Goal: Task Accomplishment & Management: Use online tool/utility

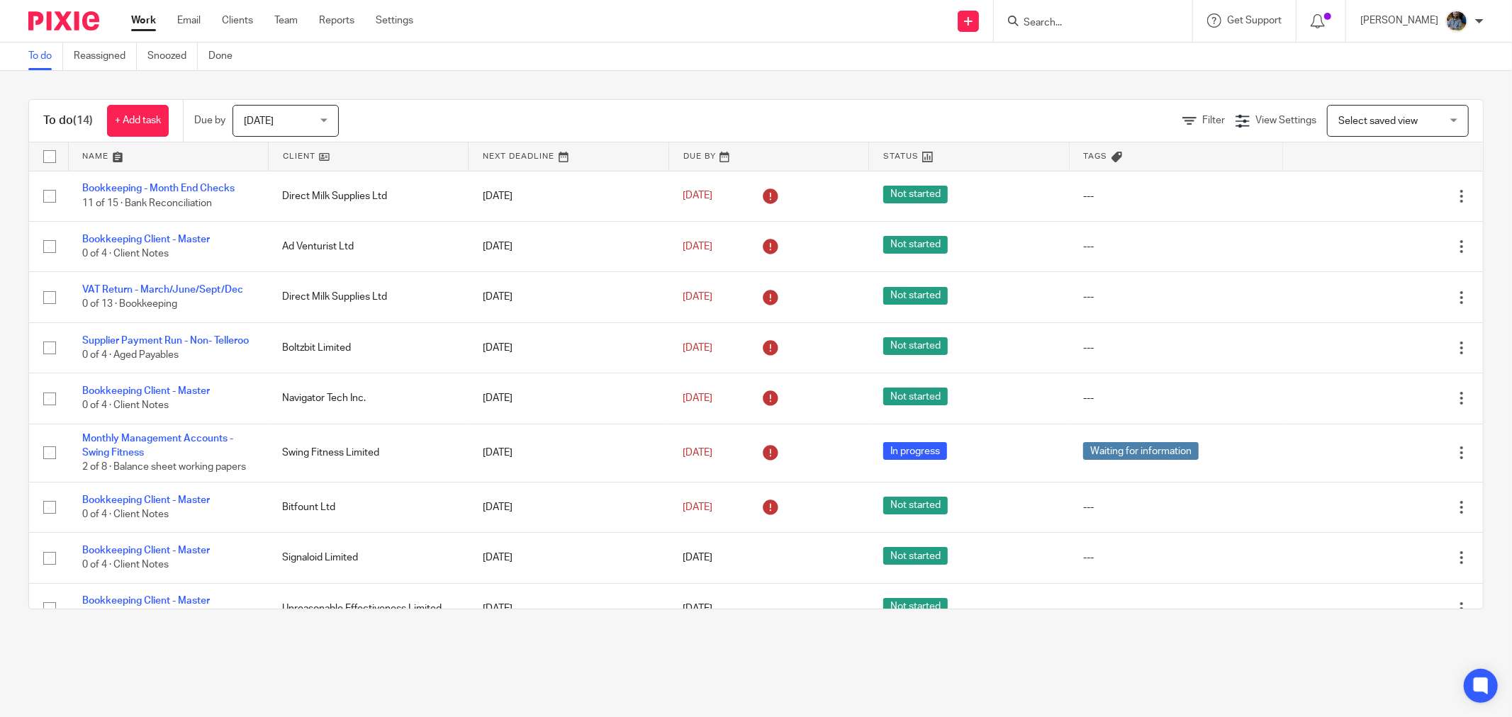
drag, startPoint x: 298, startPoint y: 155, endPoint x: 295, endPoint y: 164, distance: 9.6
click at [296, 155] on link at bounding box center [368, 156] width 199 height 28
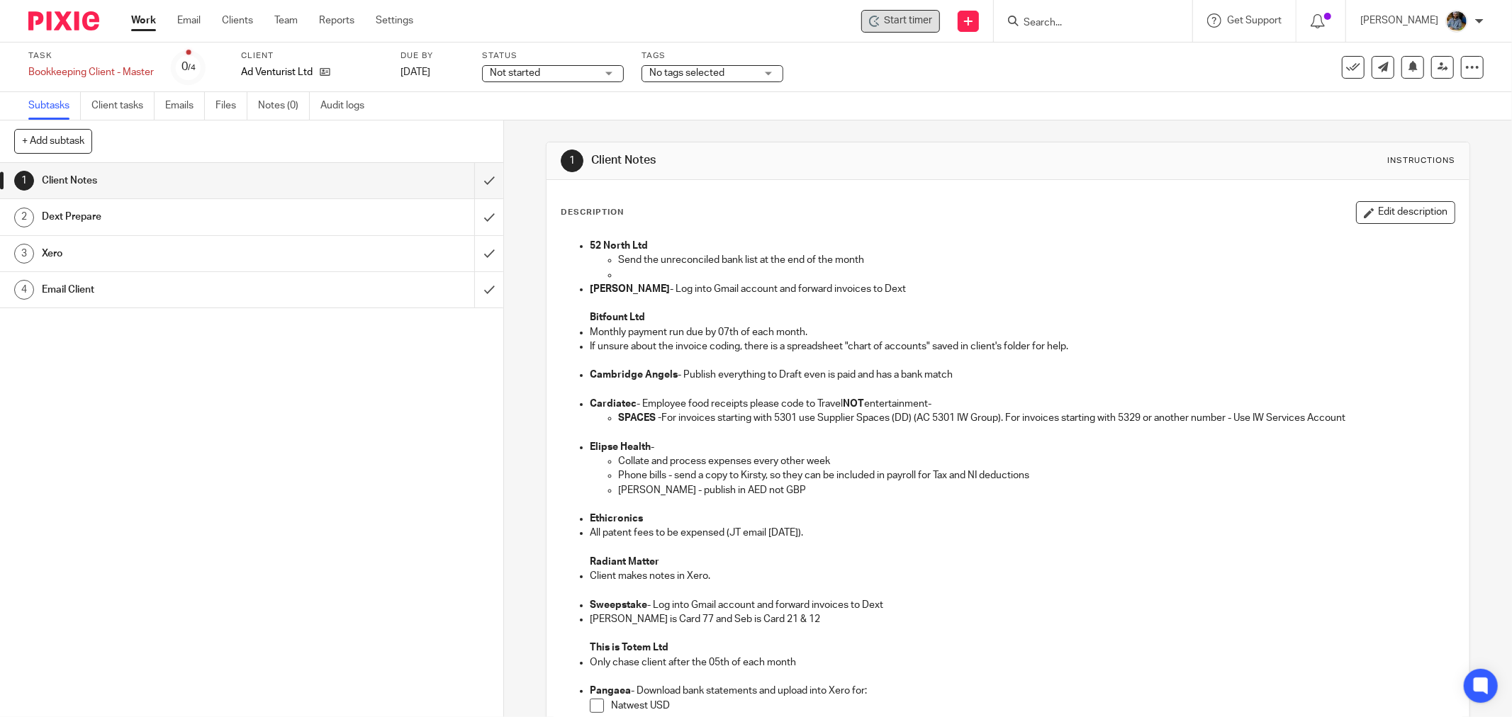
click at [940, 22] on div "Start timer" at bounding box center [900, 21] width 79 height 23
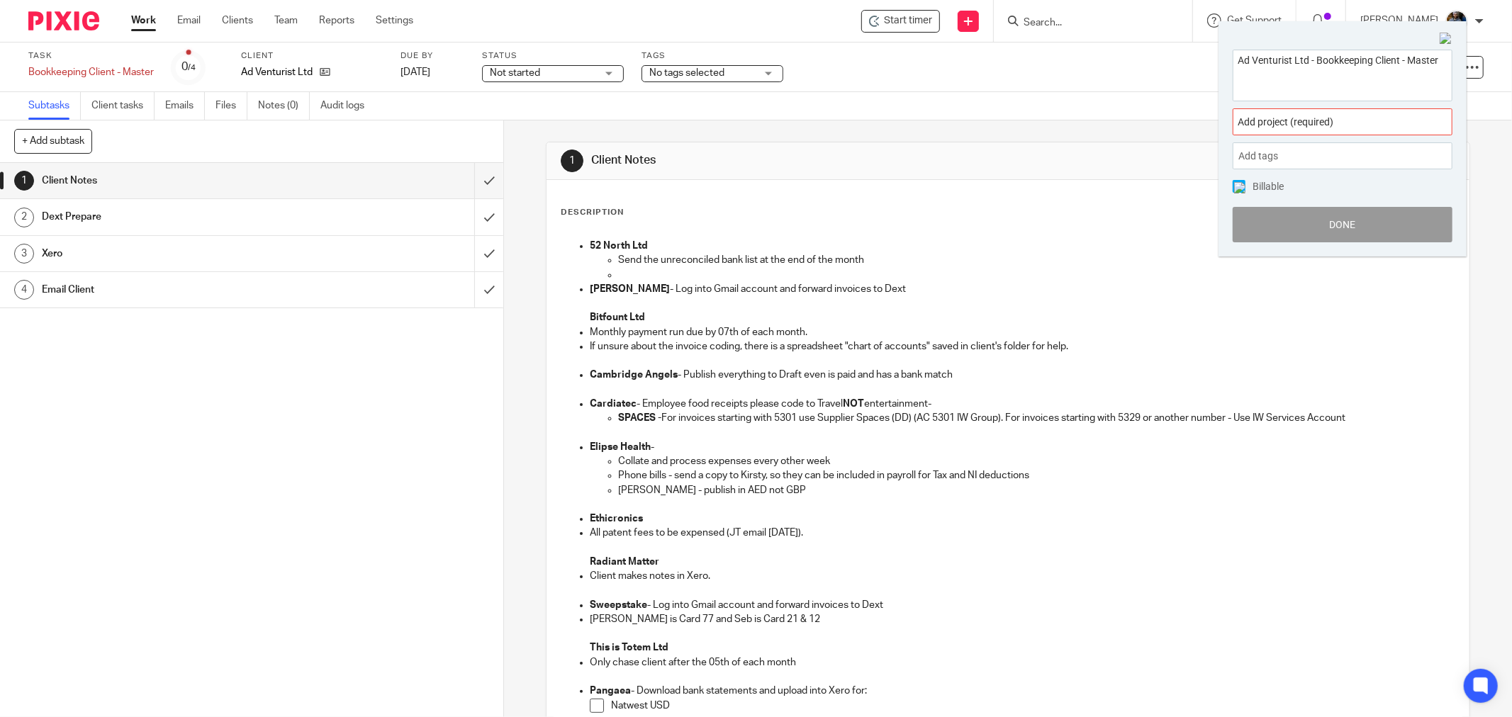
click at [1356, 121] on span "Add project (required) :" at bounding box center [1327, 122] width 179 height 15
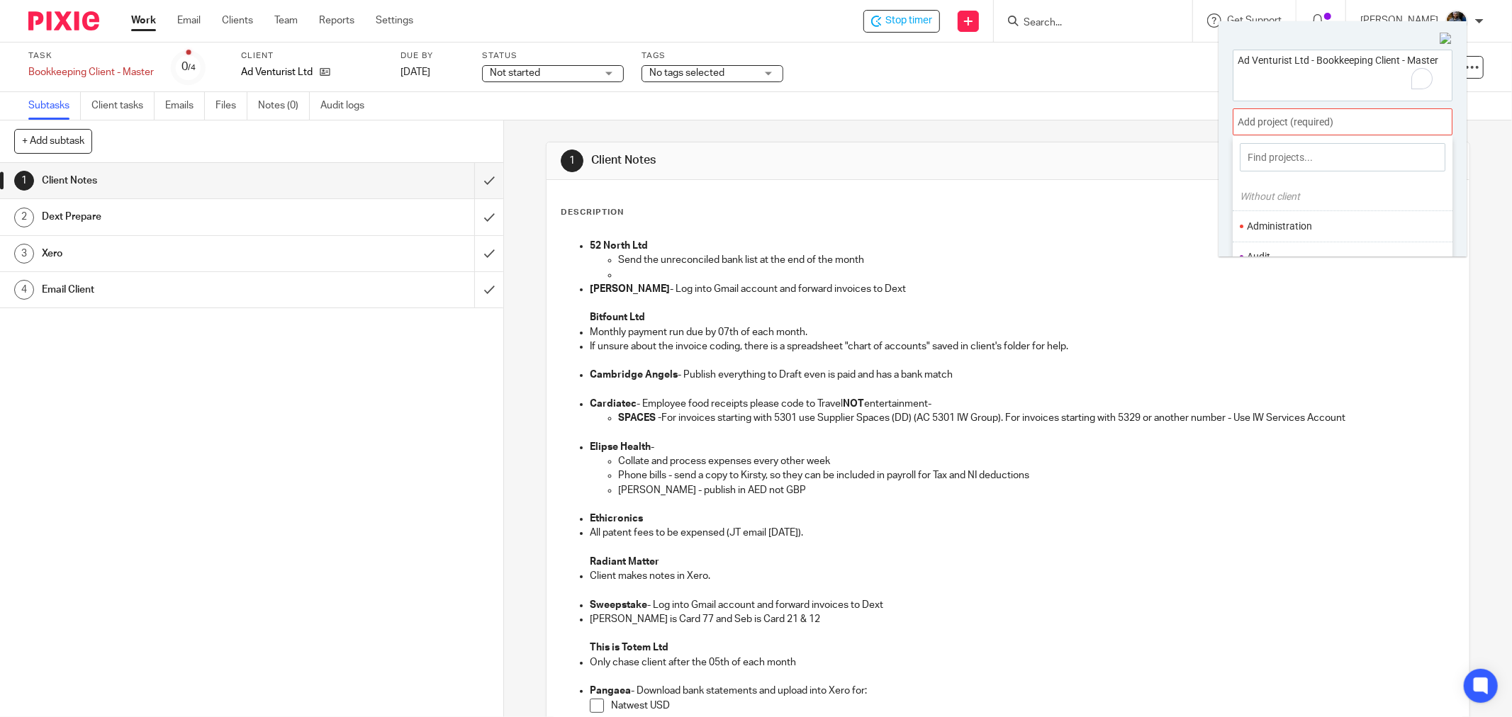
scroll to position [79, 0]
click at [1295, 213] on li "Bookkeeping" at bounding box center [1339, 209] width 185 height 15
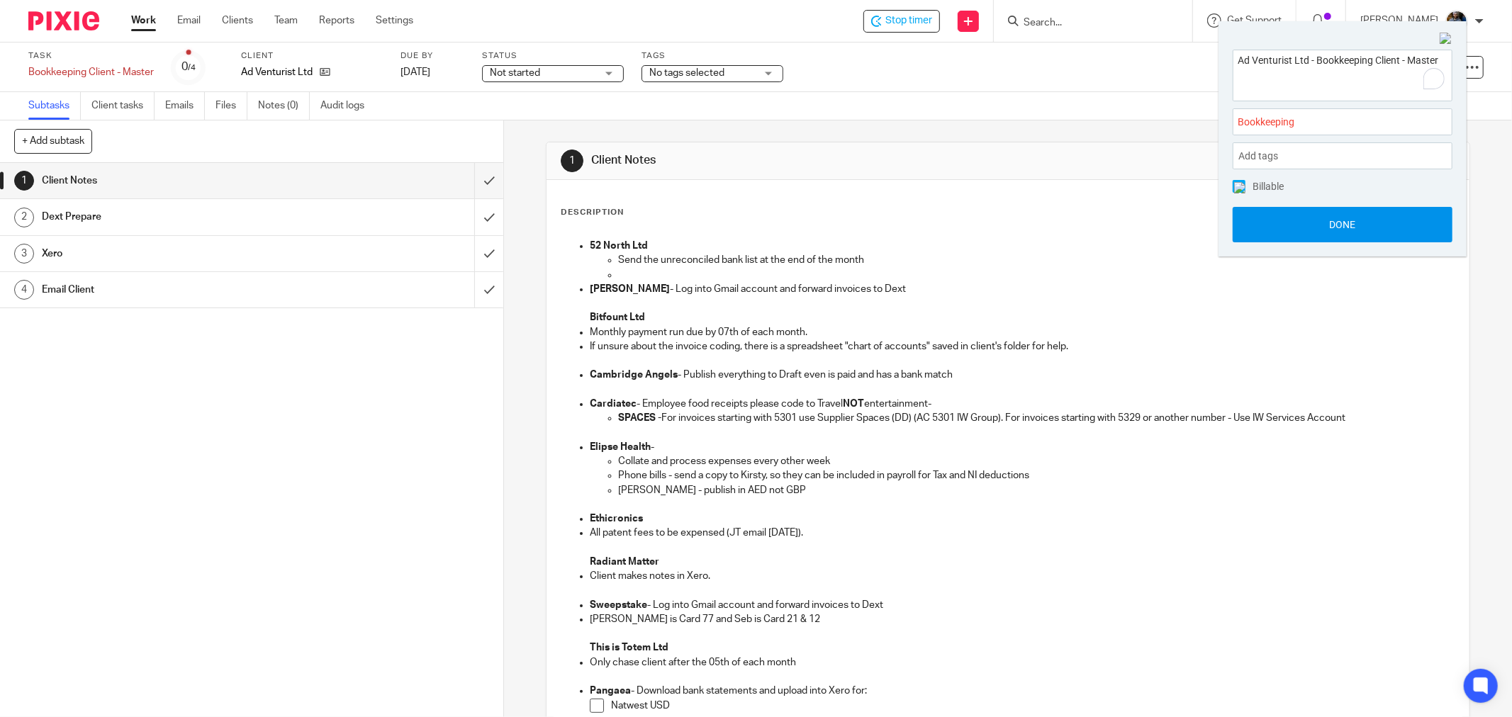
click at [1352, 229] on button "Done" at bounding box center [1343, 224] width 220 height 35
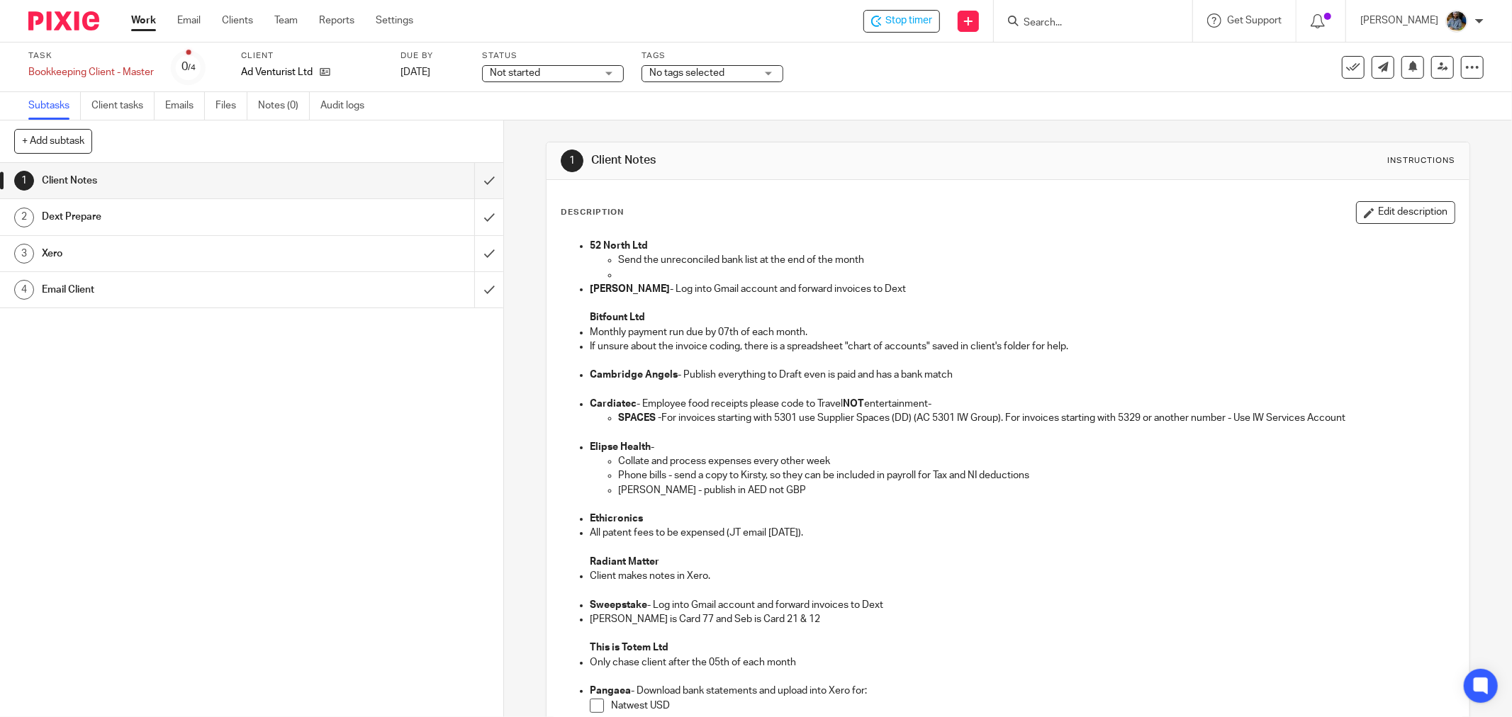
click at [1029, 181] on div "Description Edit description 52 North Ltd Send the unreconciled bank list at th…" at bounding box center [1008, 613] width 923 height 866
drag, startPoint x: 950, startPoint y: 225, endPoint x: 320, endPoint y: 28, distance: 659.7
click at [943, 220] on div "Description Edit description 52 North Ltd Send the unreconciled bank list at th…" at bounding box center [1008, 548] width 895 height 694
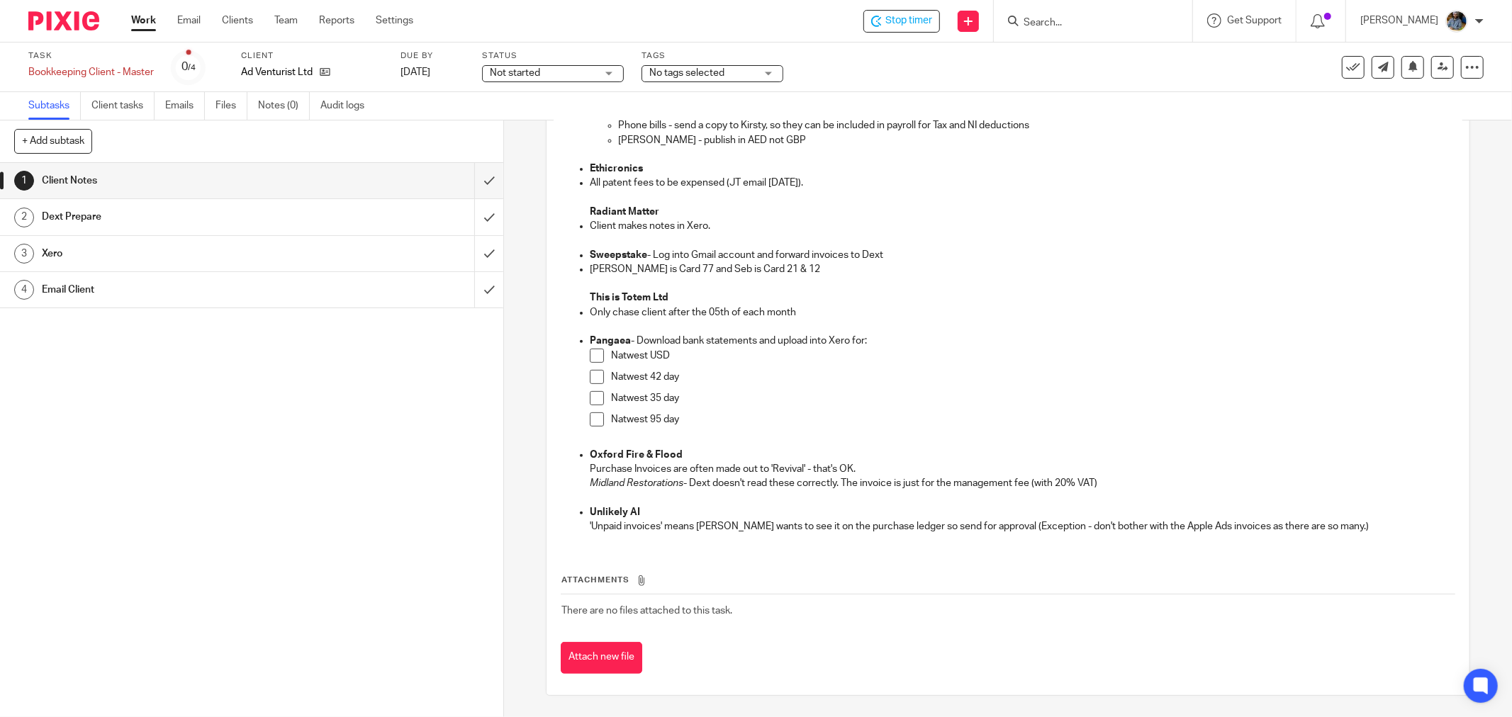
drag, startPoint x: 561, startPoint y: 160, endPoint x: 1273, endPoint y: 500, distance: 788.6
click at [1359, 529] on div "1 Client Notes Instructions Description Edit description 52 North Ltd Send the …" at bounding box center [1008, 244] width 924 height 905
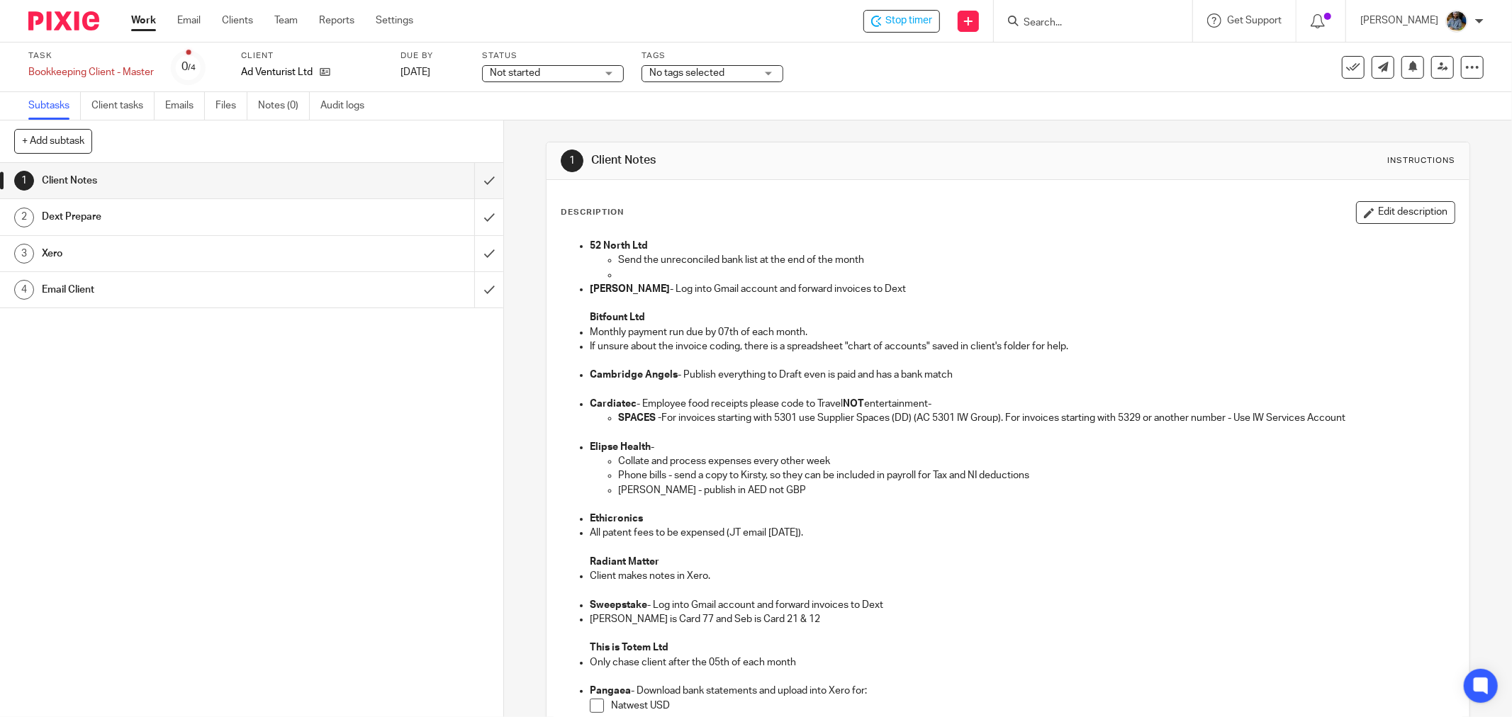
click at [844, 204] on div "Description Edit description" at bounding box center [1008, 212] width 895 height 23
click at [852, 138] on div "1 Client Notes Instructions Description Edit description 52 North Ltd Send the …" at bounding box center [1008, 594] width 924 height 947
click at [855, 161] on h1 "Client Notes" at bounding box center [814, 160] width 447 height 15
click at [917, 167] on h1 "Client Notes" at bounding box center [814, 160] width 447 height 15
click at [825, 157] on h1 "Client Notes" at bounding box center [814, 160] width 447 height 15
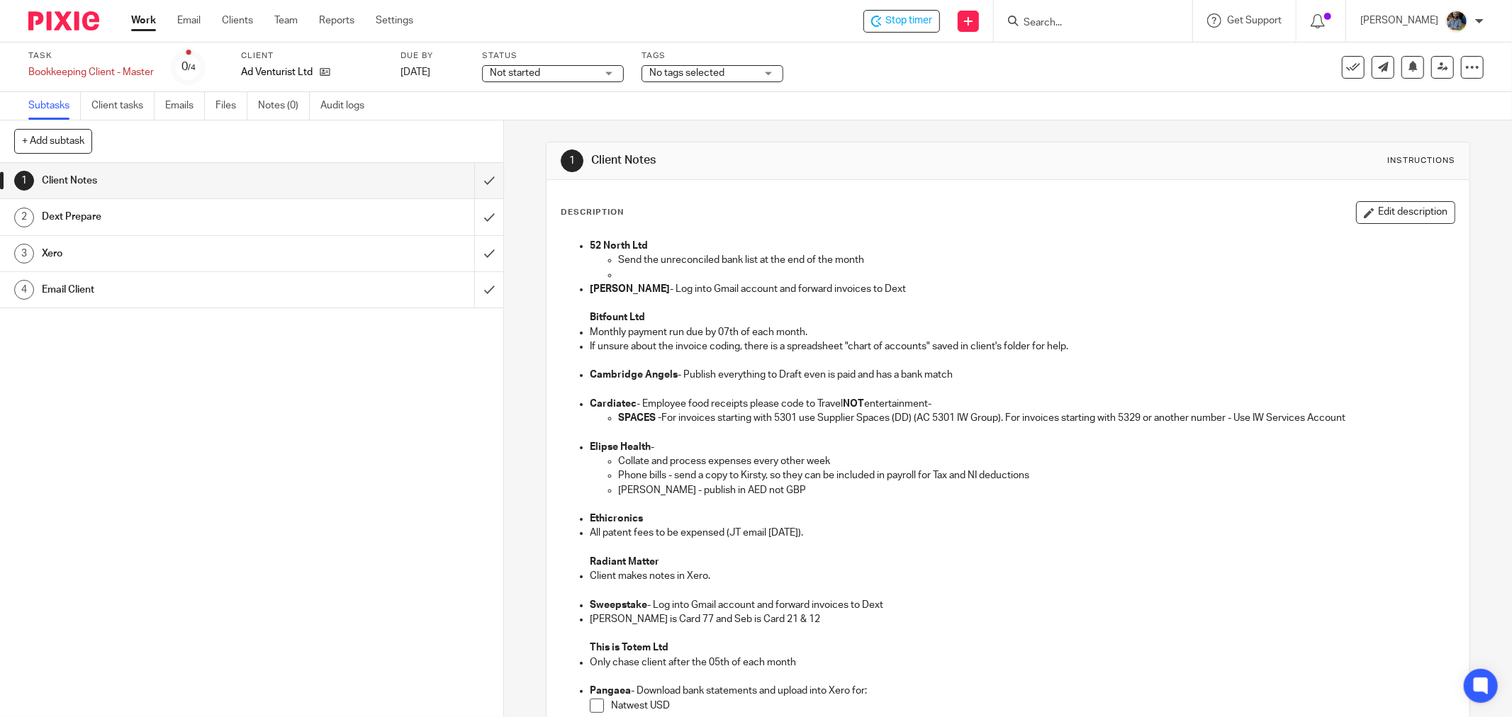
drag, startPoint x: 1163, startPoint y: 199, endPoint x: 1171, endPoint y: 169, distance: 31.5
click at [1163, 199] on div "Description Edit description 52 North Ltd Send the unreconciled bank list at th…" at bounding box center [1008, 613] width 923 height 866
click at [1346, 66] on icon at bounding box center [1353, 67] width 14 height 14
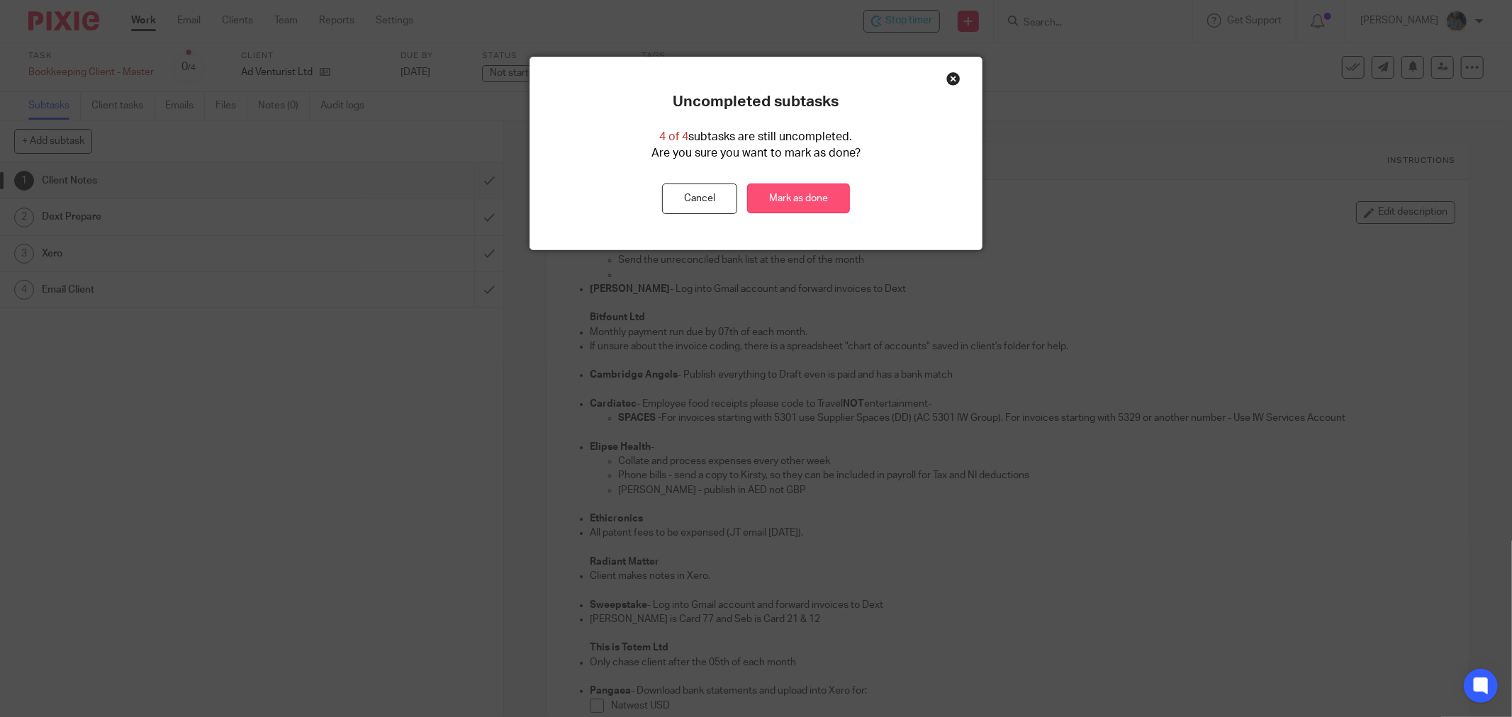
click at [798, 199] on link "Mark as done" at bounding box center [798, 199] width 103 height 30
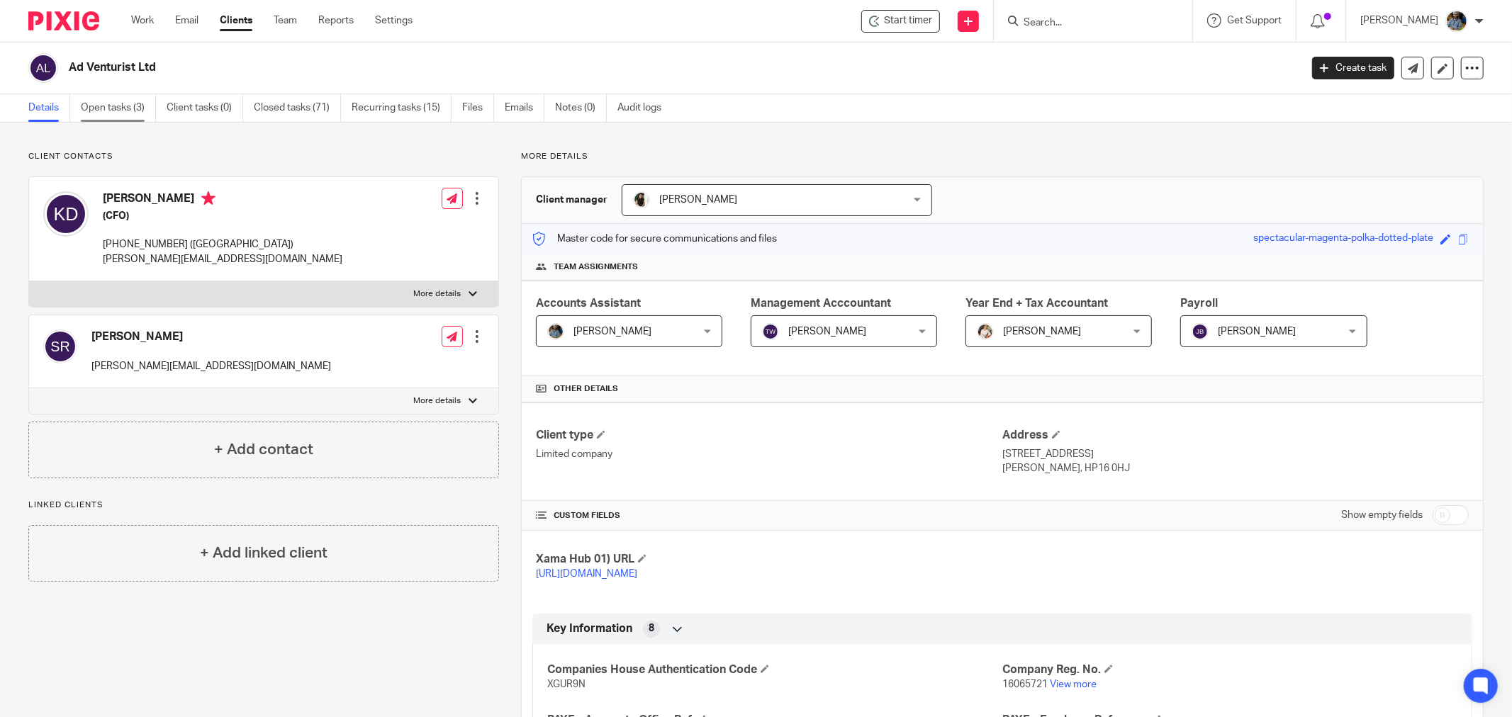
click at [118, 106] on link "Open tasks (3)" at bounding box center [118, 108] width 75 height 28
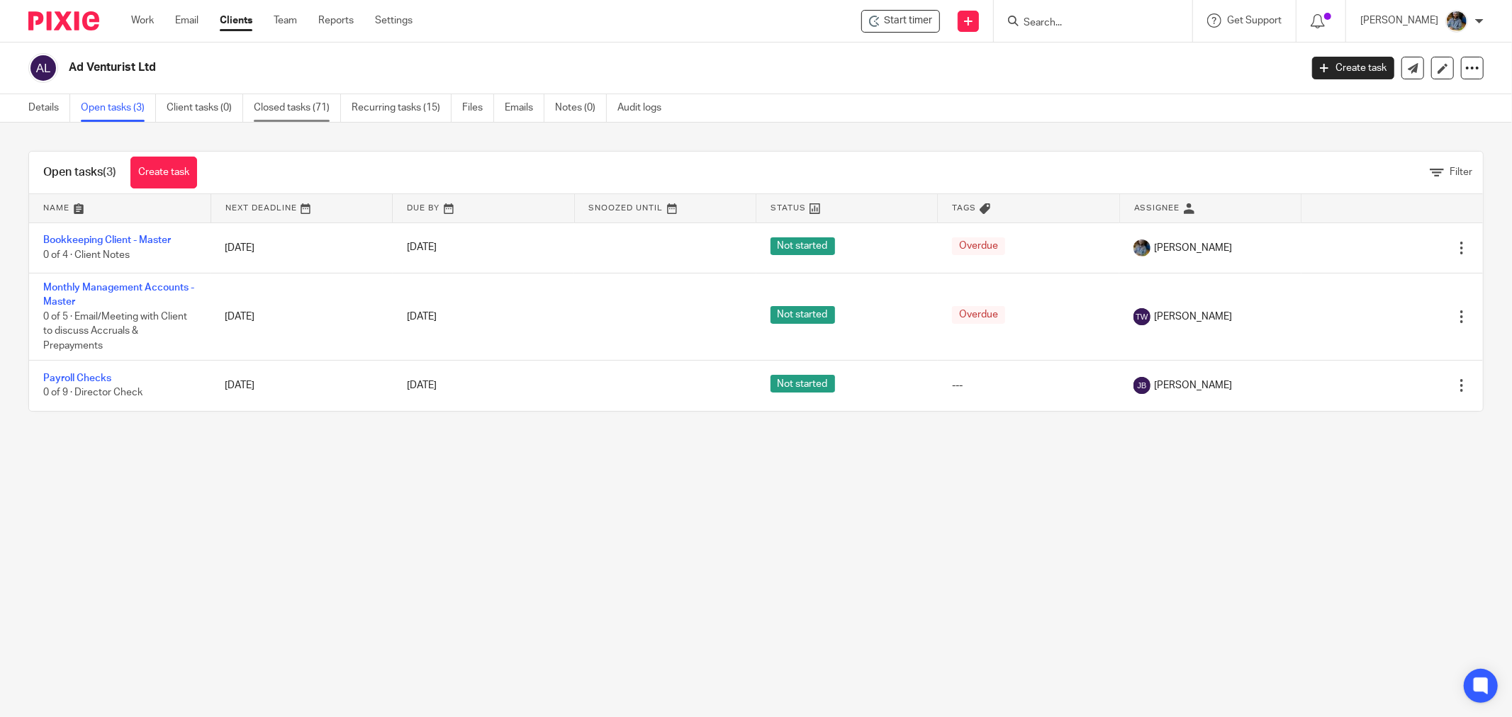
click at [328, 110] on link "Closed tasks (71)" at bounding box center [297, 108] width 87 height 28
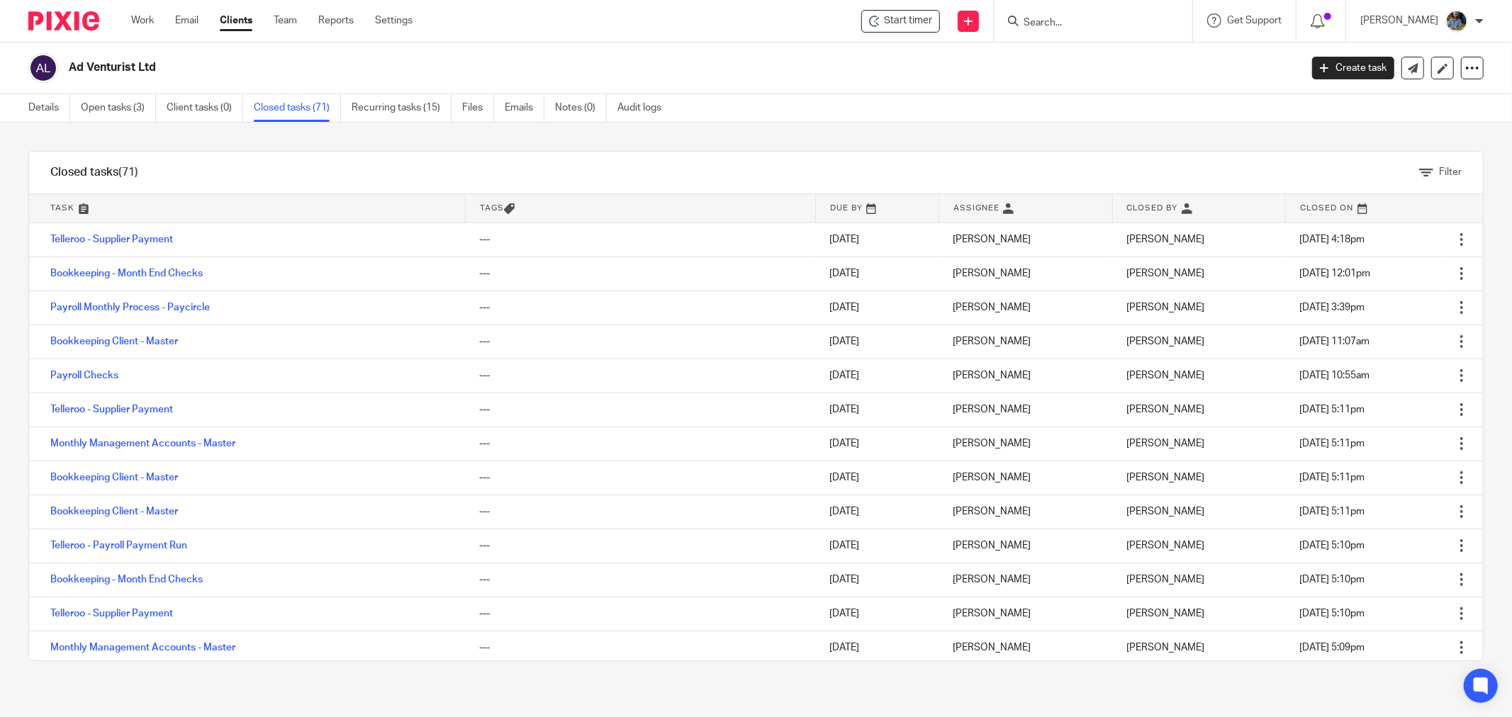
click at [757, 136] on div "Filter tasks Only show tasks matching all of these conditions 1 Task name Is Is…" at bounding box center [756, 420] width 1512 height 595
click at [408, 112] on link "Recurring tasks (15)" at bounding box center [402, 108] width 100 height 28
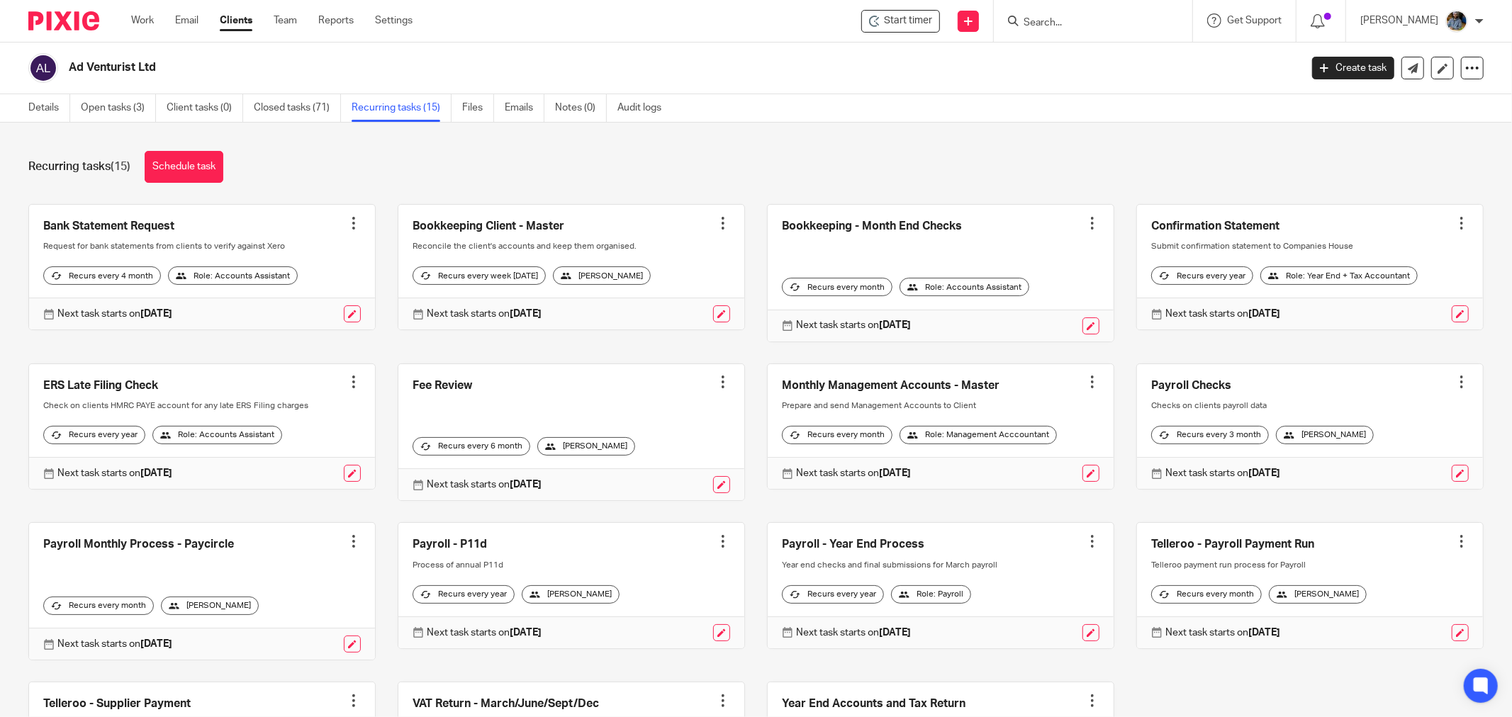
click at [1085, 223] on div at bounding box center [1092, 223] width 14 height 14
click at [1014, 251] on link "Create task" at bounding box center [1022, 255] width 113 height 21
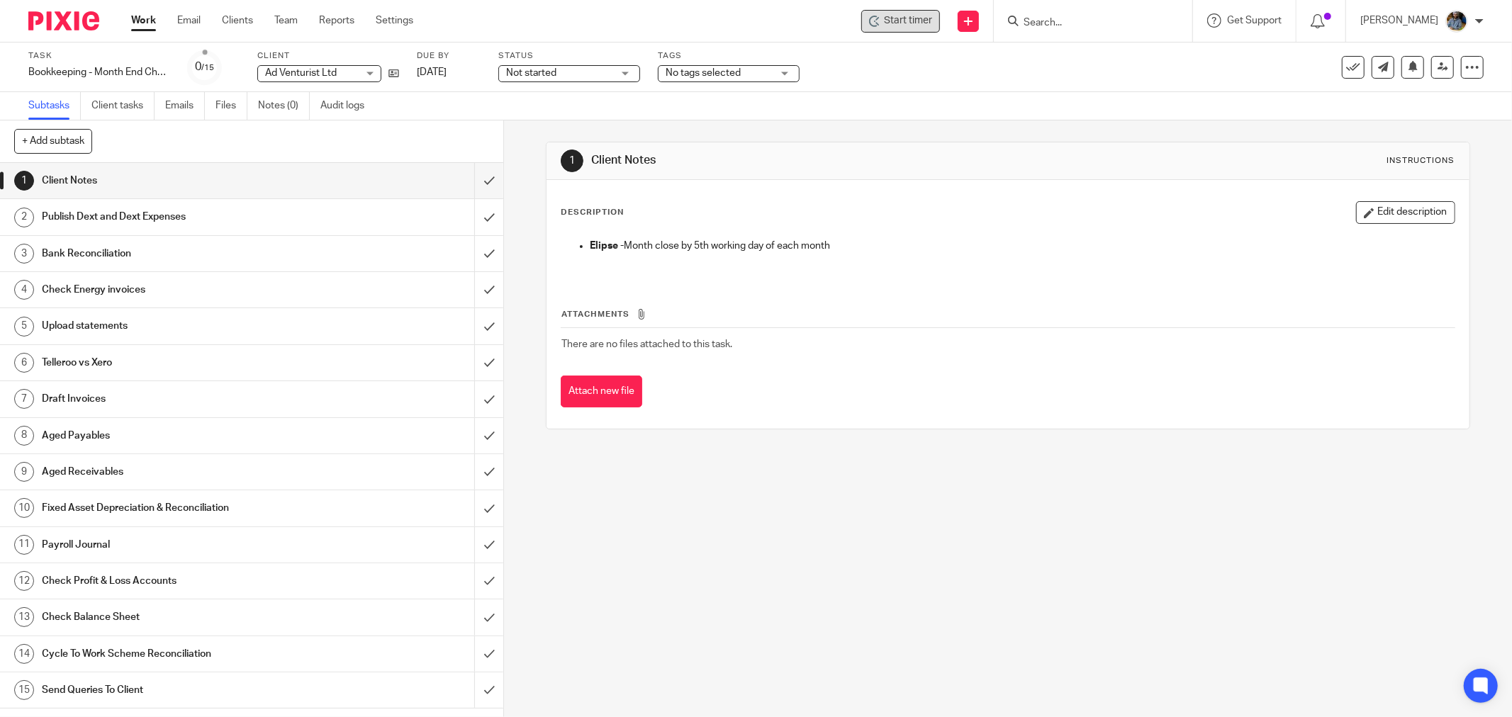
click at [929, 13] on span "Start timer" at bounding box center [908, 20] width 48 height 15
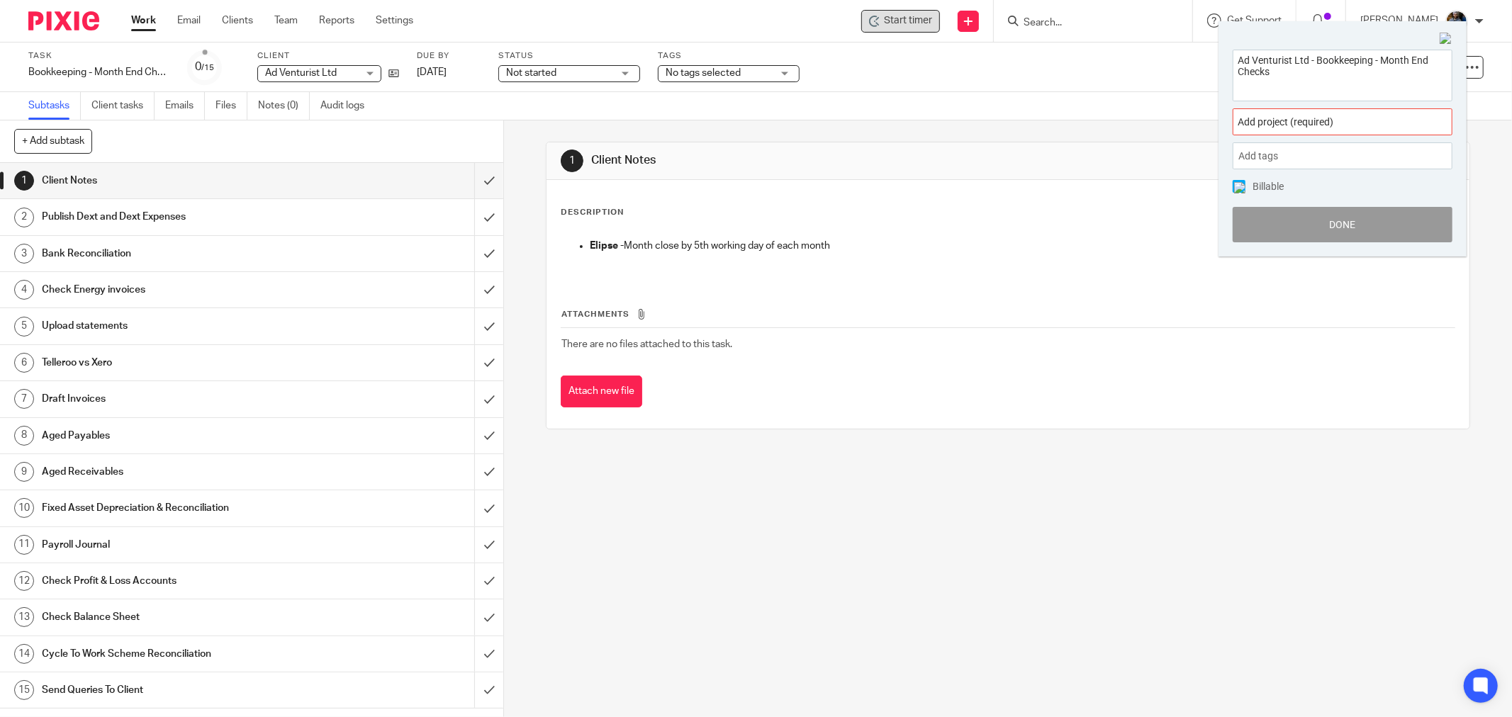
click at [919, 19] on span "Start timer" at bounding box center [908, 20] width 48 height 15
click at [1333, 119] on span "Add project (required) :" at bounding box center [1327, 122] width 179 height 15
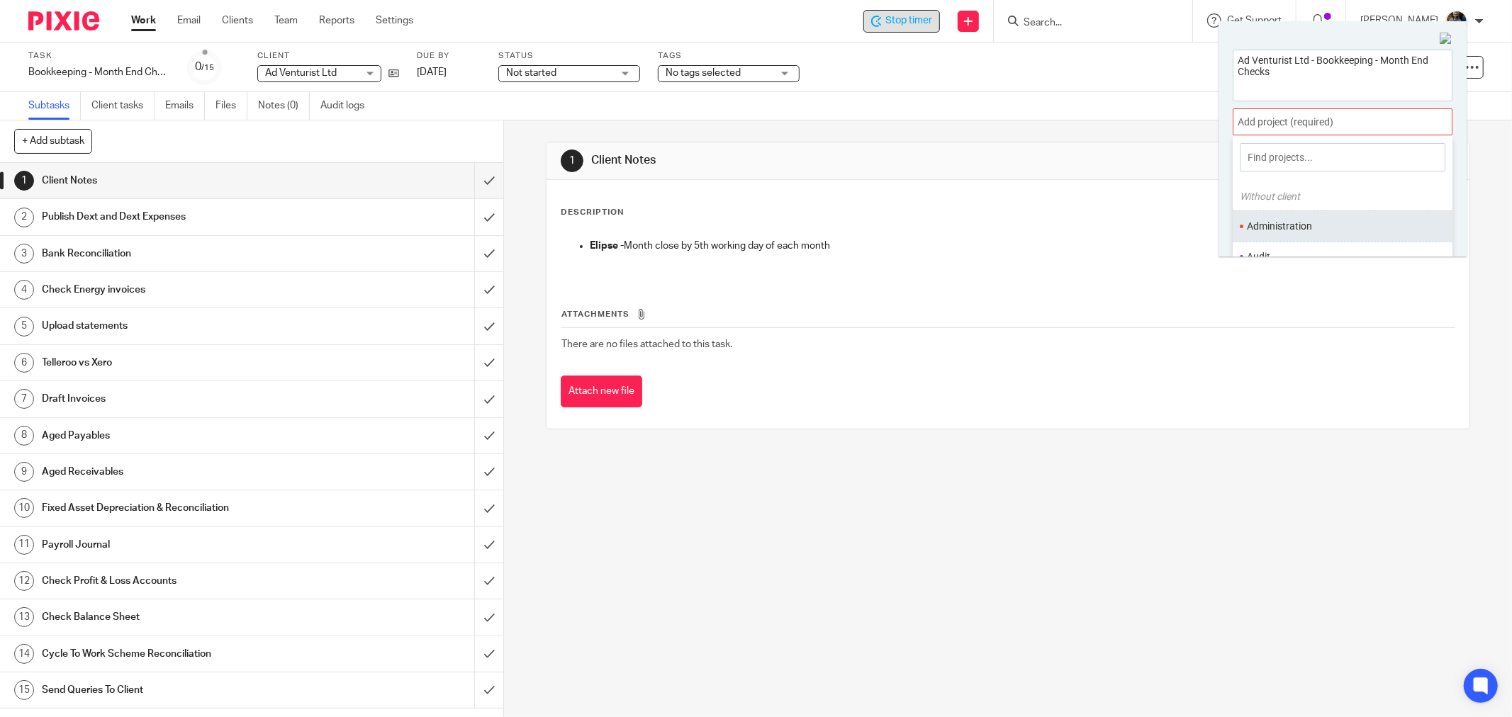
scroll to position [69, 0]
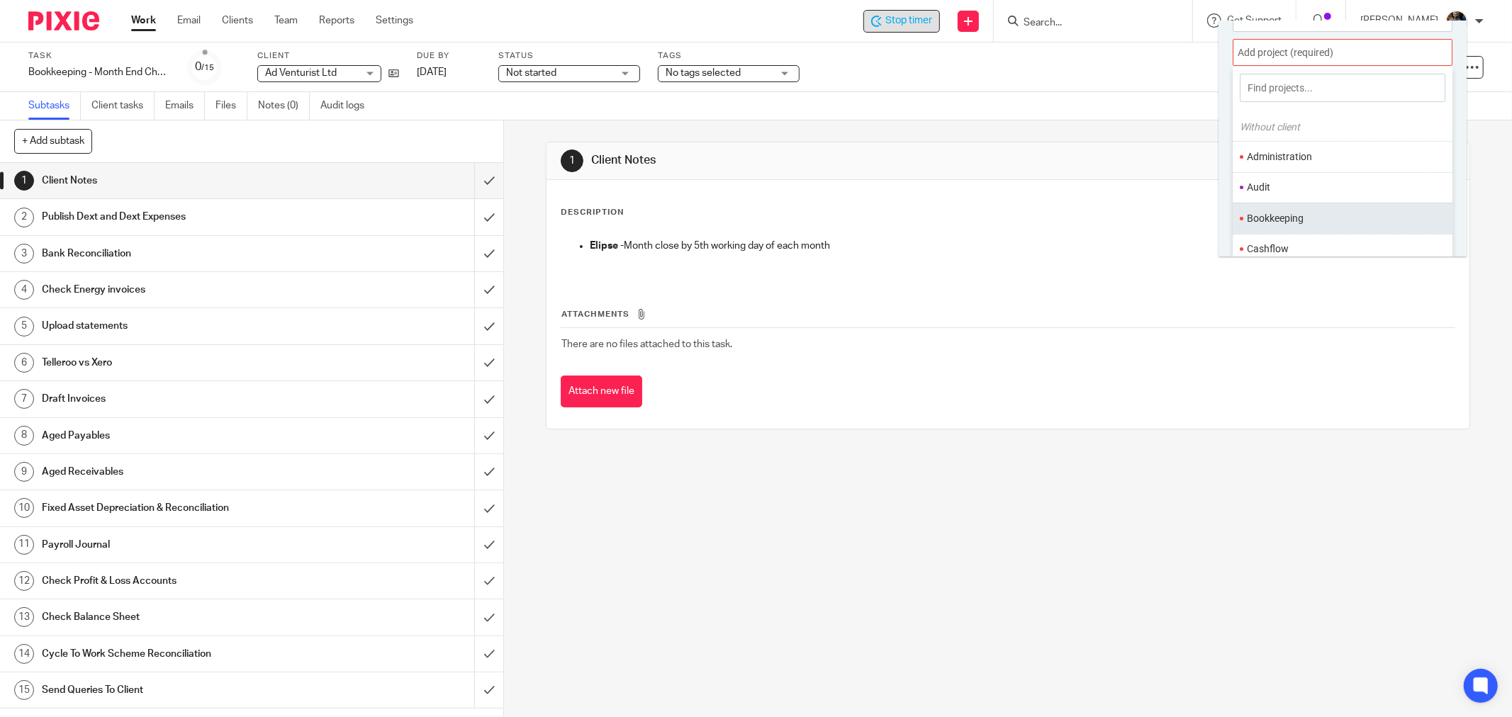
click at [1280, 211] on ul "Bookkeeping" at bounding box center [1343, 218] width 220 height 30
drag, startPoint x: 1316, startPoint y: 221, endPoint x: 1326, endPoint y: 220, distance: 10.0
click at [1316, 220] on li "Bookkeeping" at bounding box center [1339, 218] width 185 height 15
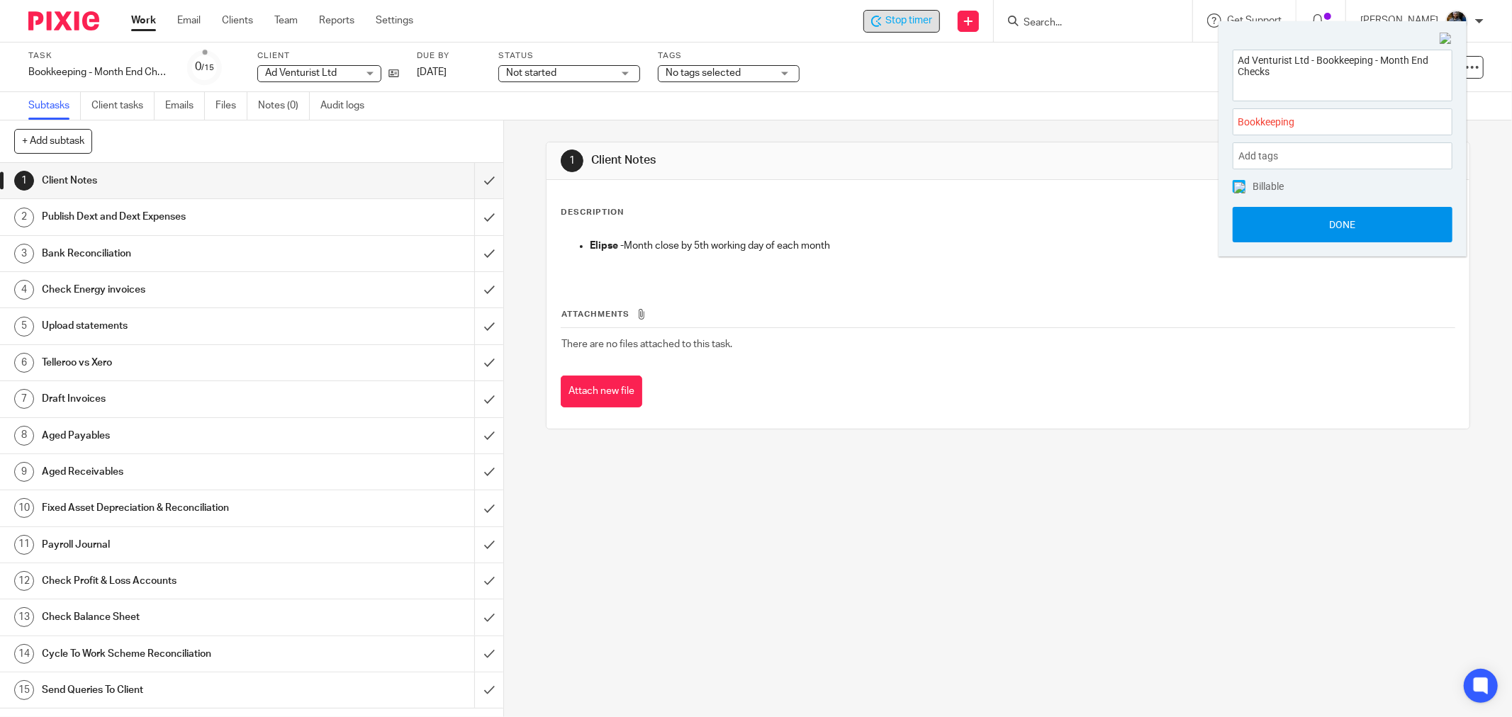
click at [1348, 228] on button "Done" at bounding box center [1343, 224] width 220 height 35
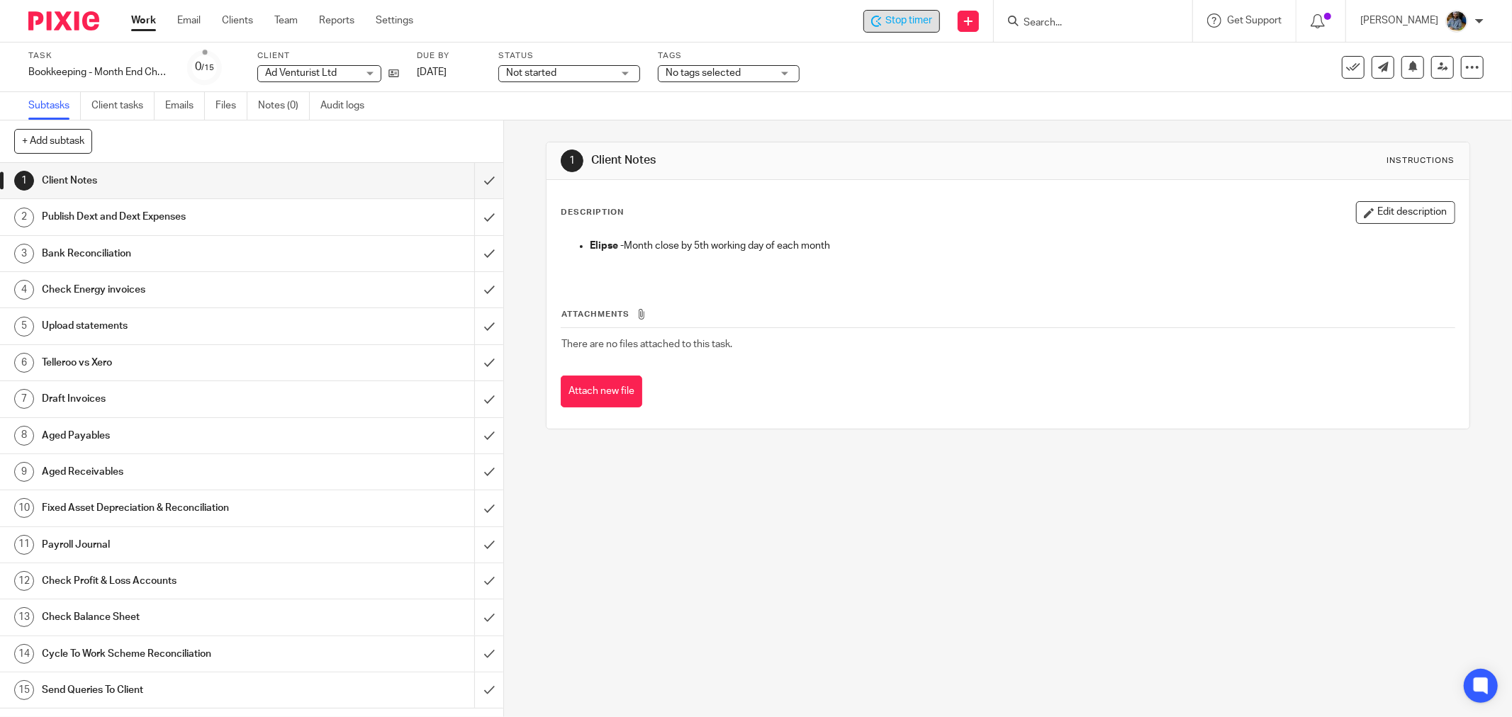
click at [944, 168] on h1 "Client Notes" at bounding box center [814, 160] width 447 height 15
click at [471, 289] on input "submit" at bounding box center [251, 289] width 503 height 35
click at [475, 328] on input "submit" at bounding box center [251, 325] width 503 height 35
click at [473, 363] on input "submit" at bounding box center [251, 362] width 503 height 35
click at [876, 575] on div "1 Client Notes Instructions Description Edit description [PERSON_NAME] - Month …" at bounding box center [1008, 419] width 1008 height 597
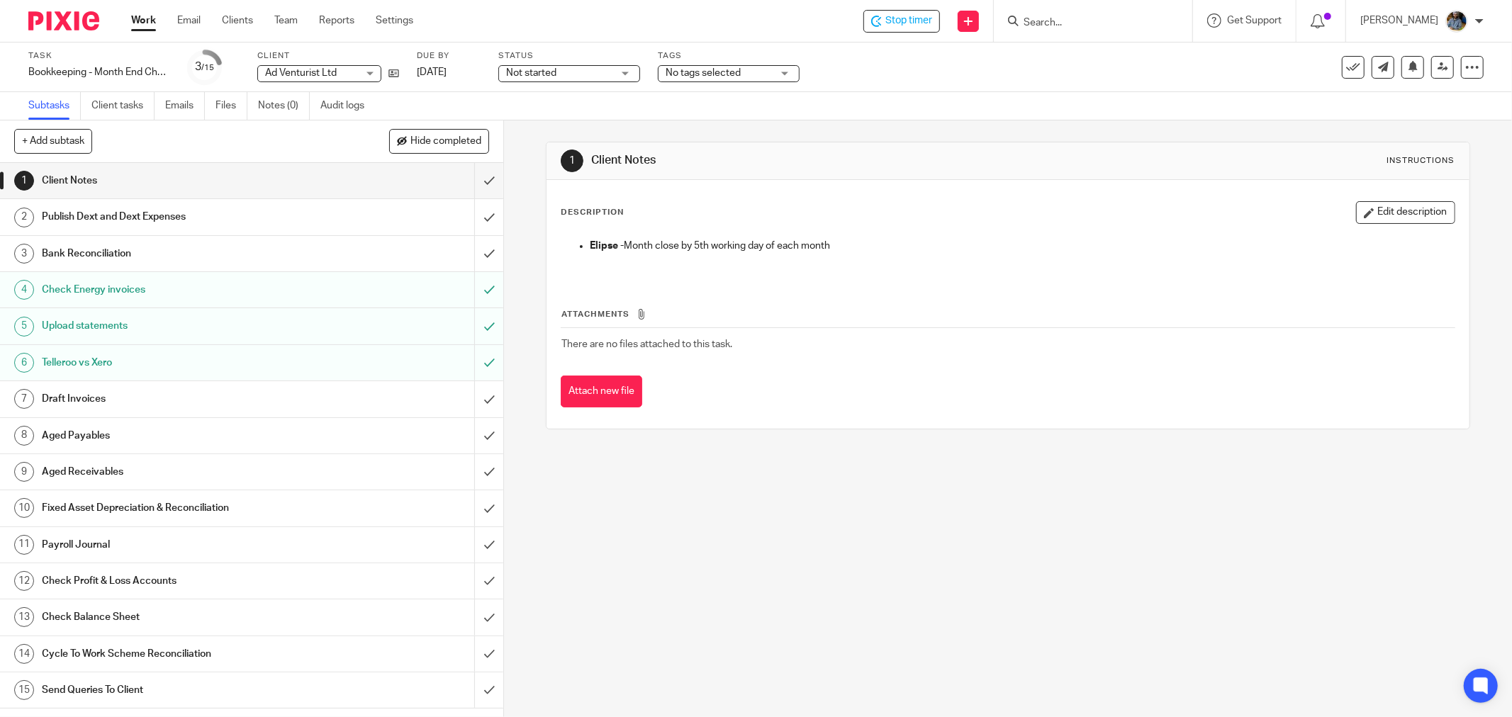
drag, startPoint x: 979, startPoint y: 430, endPoint x: 754, endPoint y: 712, distance: 360.7
click at [968, 434] on div "1 Client Notes Instructions Description Edit description [PERSON_NAME] - Month …" at bounding box center [1008, 286] width 924 height 330
drag, startPoint x: 881, startPoint y: 541, endPoint x: 468, endPoint y: 493, distance: 416.1
click at [854, 539] on div "1 Client Notes Instructions Description Edit description [PERSON_NAME] - Month …" at bounding box center [1008, 419] width 1008 height 597
drag, startPoint x: 825, startPoint y: 576, endPoint x: 769, endPoint y: 561, distance: 57.8
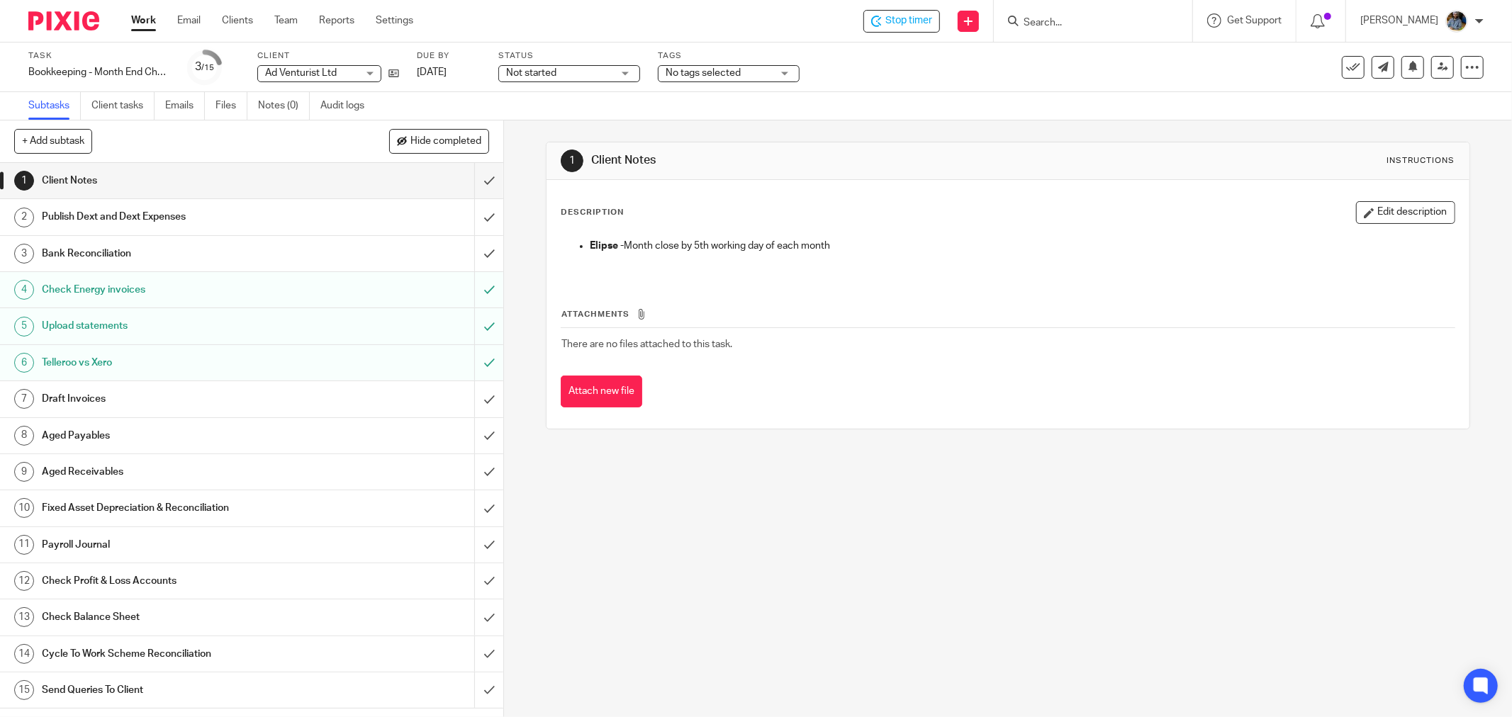
click at [821, 576] on div "1 Client Notes Instructions Description Edit description [PERSON_NAME] - Month …" at bounding box center [1008, 419] width 1008 height 597
click at [472, 179] on input "submit" at bounding box center [251, 180] width 503 height 35
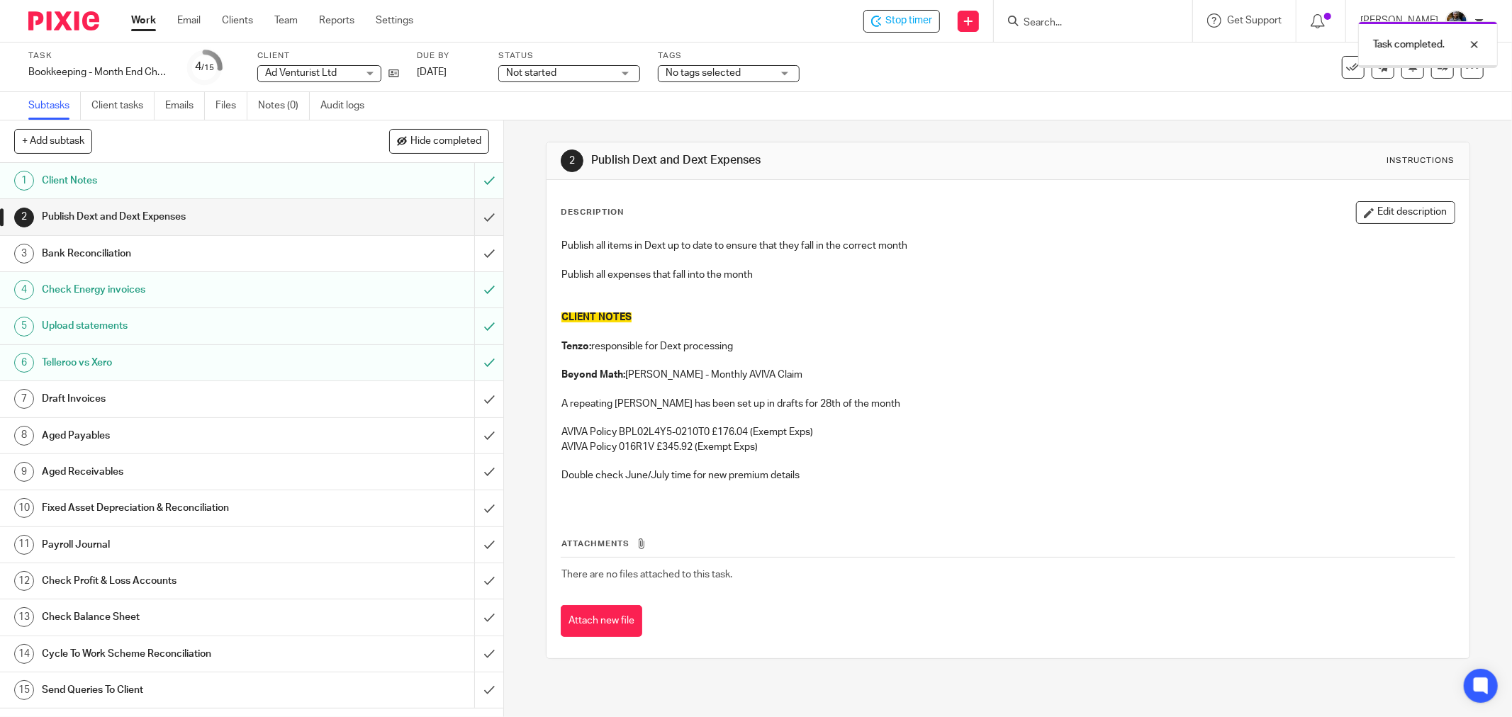
click at [764, 21] on div "Task completed." at bounding box center [1127, 41] width 742 height 54
